Goal: Book appointment/travel/reservation

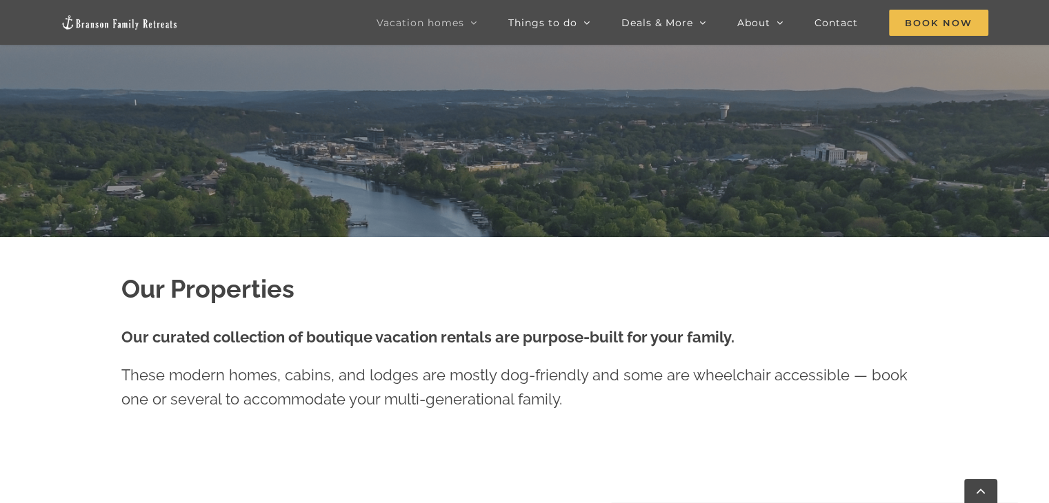
scroll to position [514, 0]
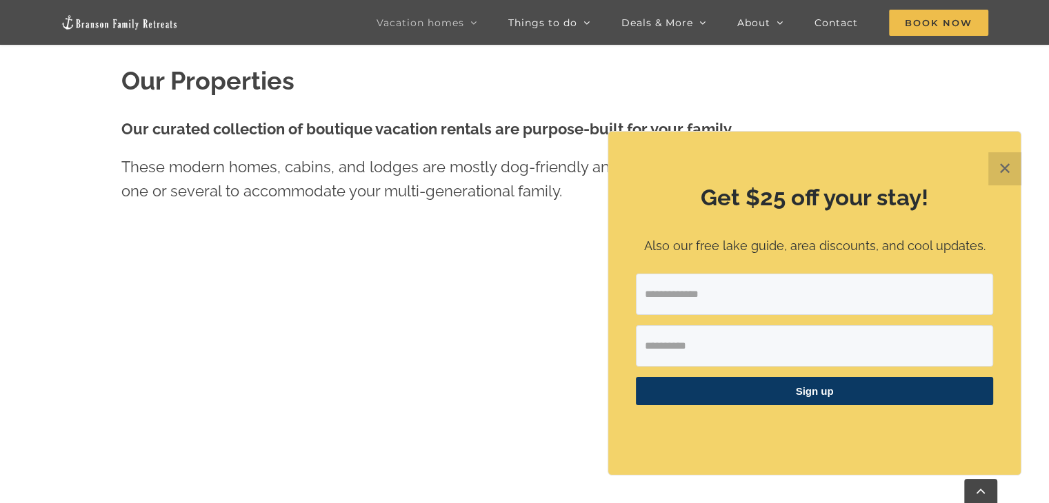
click at [999, 168] on button "✕" at bounding box center [1004, 168] width 33 height 33
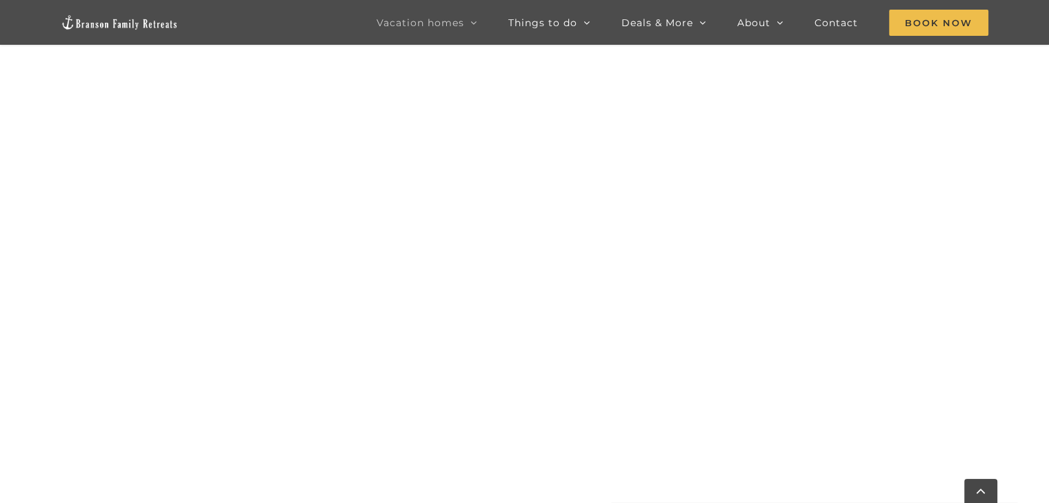
scroll to position [760, 0]
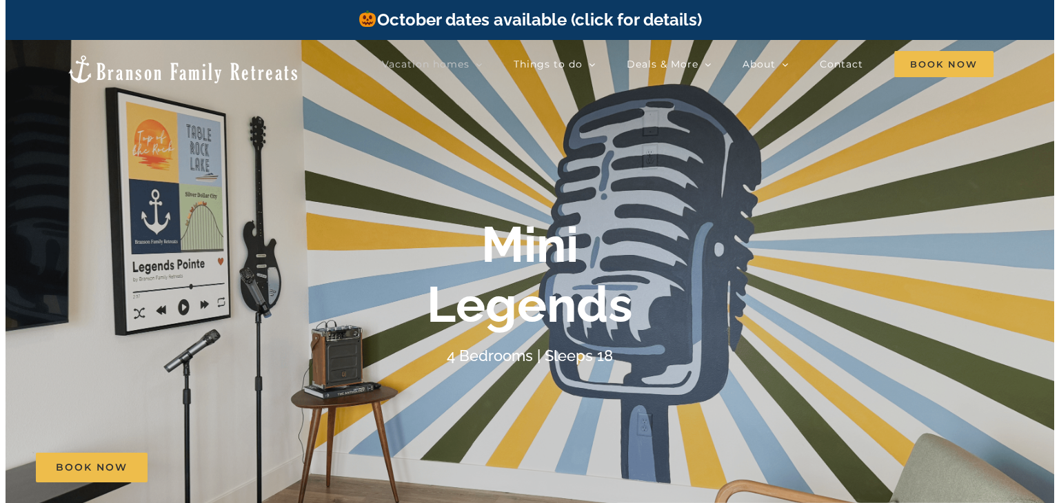
scroll to position [54, 0]
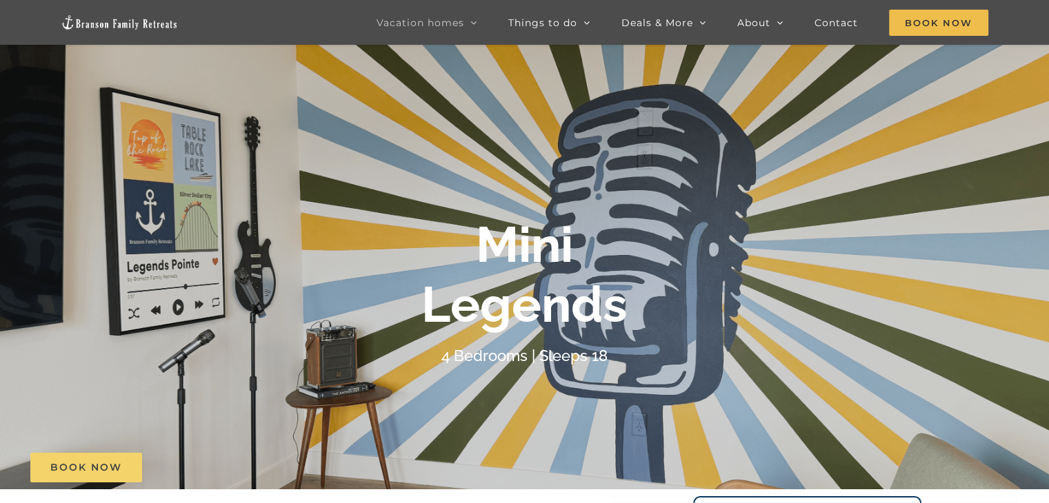
click at [99, 462] on span "Book Now" at bounding box center [86, 468] width 72 height 12
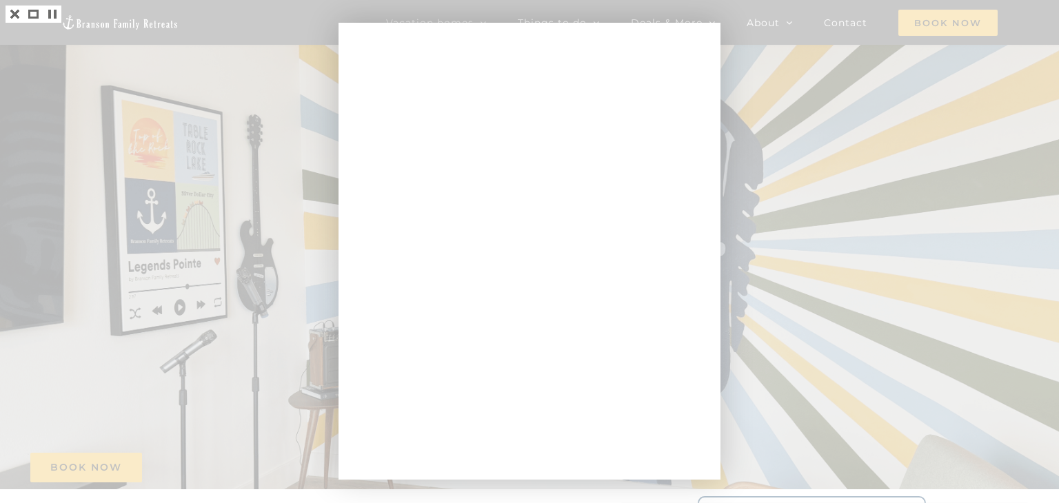
click at [281, 50] on div at bounding box center [529, 251] width 1059 height 503
